Goal: Transaction & Acquisition: Book appointment/travel/reservation

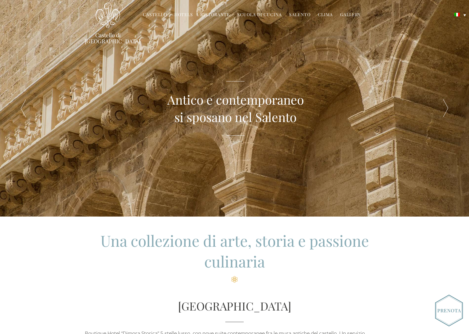
click at [187, 14] on link "Hotels" at bounding box center [183, 15] width 19 height 7
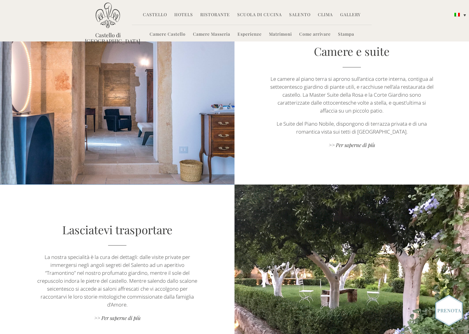
scroll to position [401, 0]
click at [205, 122] on img at bounding box center [117, 97] width 235 height 176
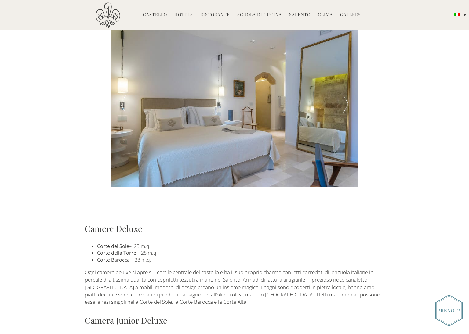
scroll to position [227, 0]
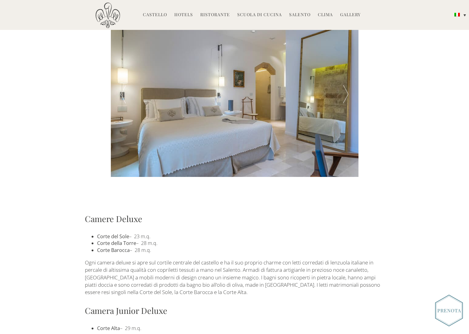
click at [346, 92] on div at bounding box center [345, 94] width 25 height 165
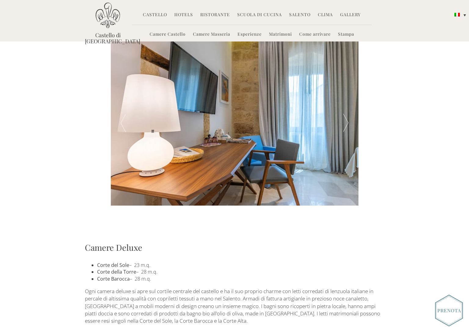
scroll to position [197, 0]
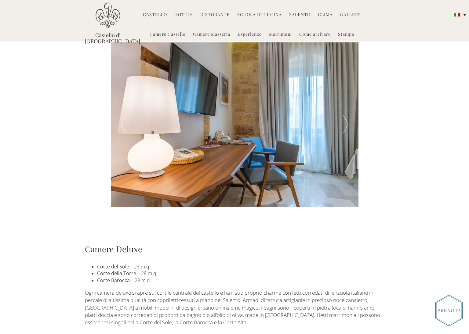
click at [347, 112] on div at bounding box center [345, 124] width 25 height 165
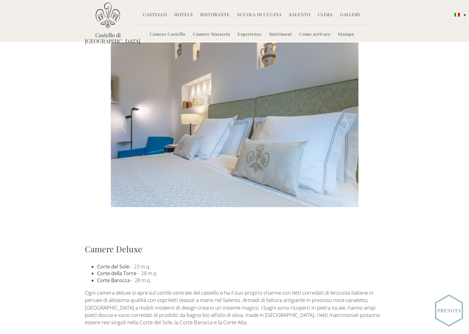
click at [347, 112] on div at bounding box center [345, 124] width 25 height 165
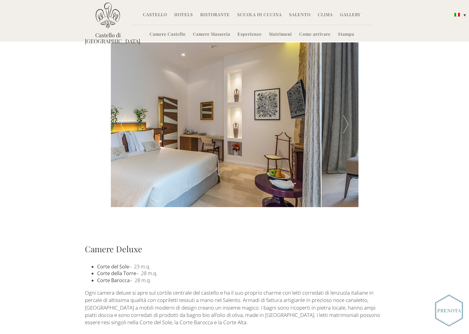
click at [346, 113] on div at bounding box center [345, 124] width 25 height 165
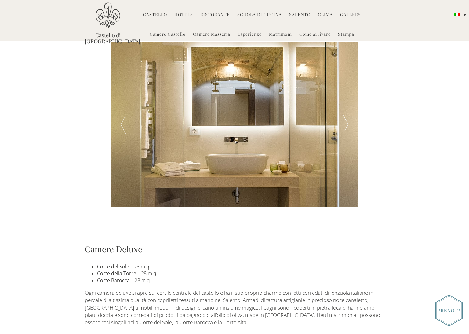
click at [346, 113] on div at bounding box center [345, 124] width 25 height 165
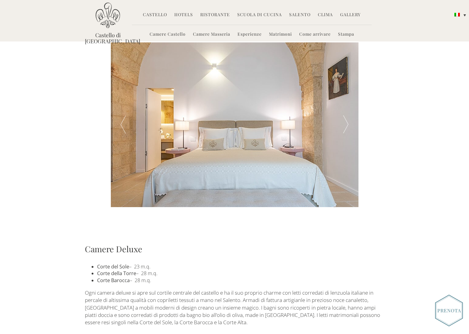
click at [346, 113] on div at bounding box center [345, 124] width 25 height 165
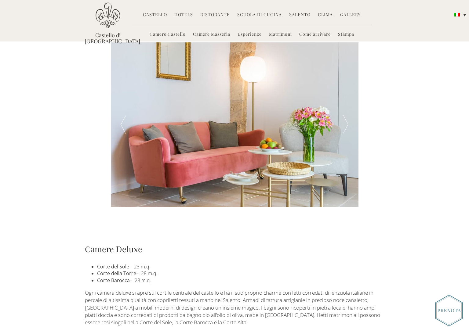
click at [346, 113] on div at bounding box center [345, 124] width 25 height 165
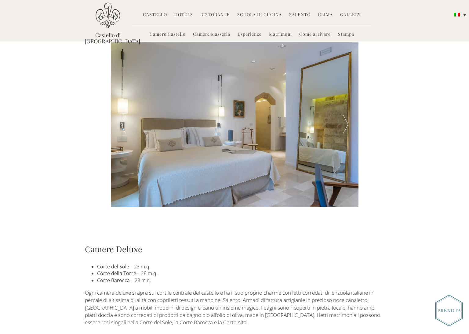
click at [346, 113] on div at bounding box center [345, 124] width 25 height 165
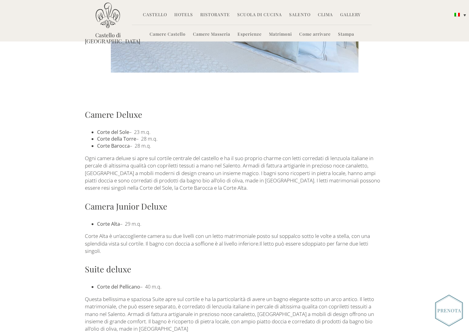
scroll to position [278, 0]
